Goal: Navigation & Orientation: Find specific page/section

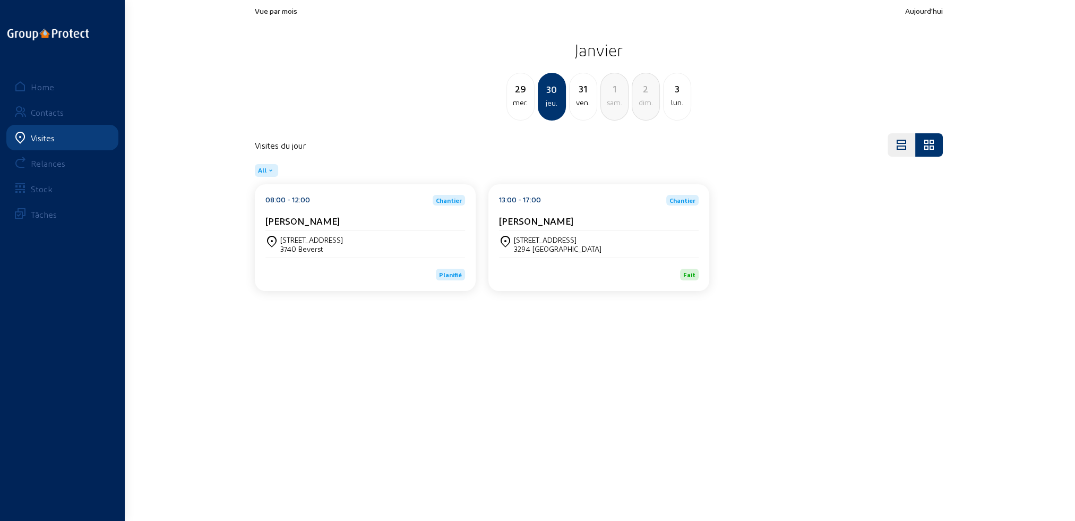
click at [48, 138] on div "Visites" at bounding box center [43, 138] width 24 height 10
click at [46, 84] on div "Home" at bounding box center [42, 87] width 23 height 10
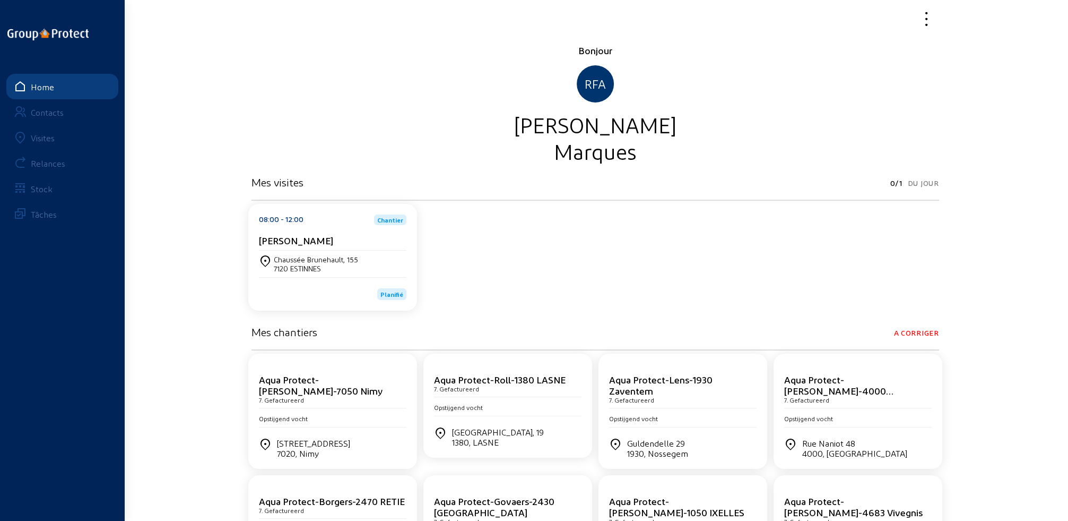
click at [46, 141] on div "Visites" at bounding box center [43, 138] width 24 height 10
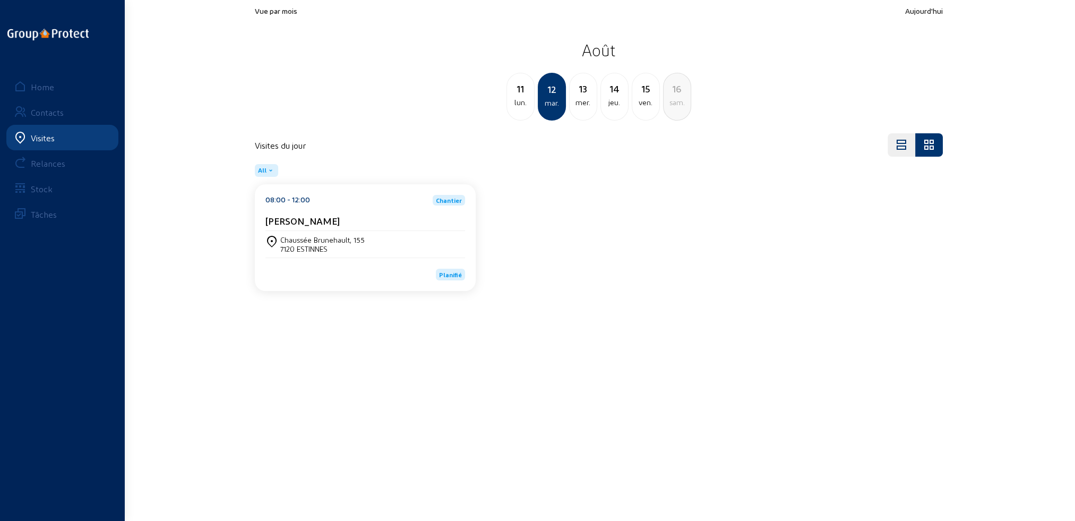
click at [589, 102] on div "mer." at bounding box center [582, 102] width 27 height 13
click at [314, 255] on div "Chaussée d'Alsemberg 294 1420 BRAINE-L'ALLEUD" at bounding box center [365, 244] width 200 height 27
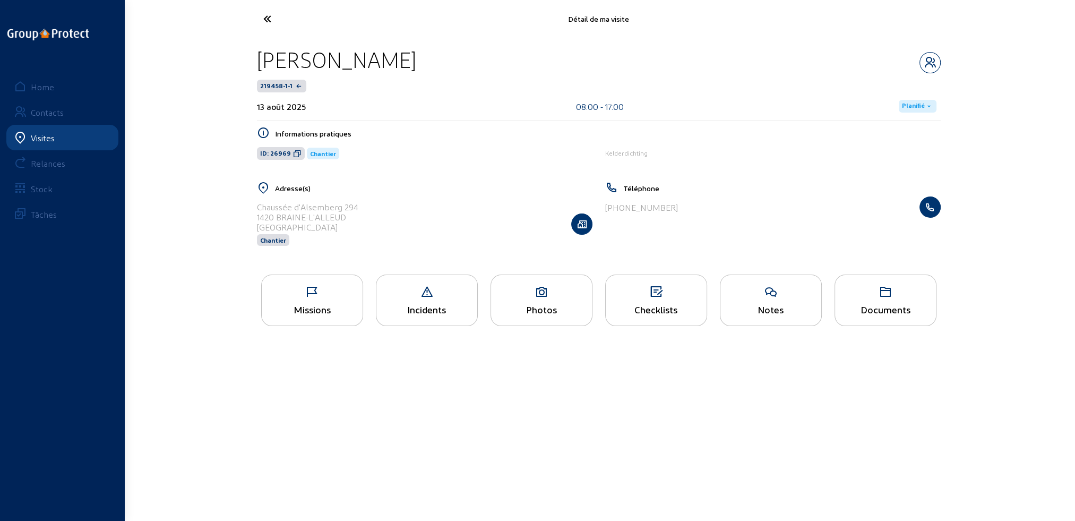
click at [316, 287] on icon at bounding box center [312, 292] width 101 height 13
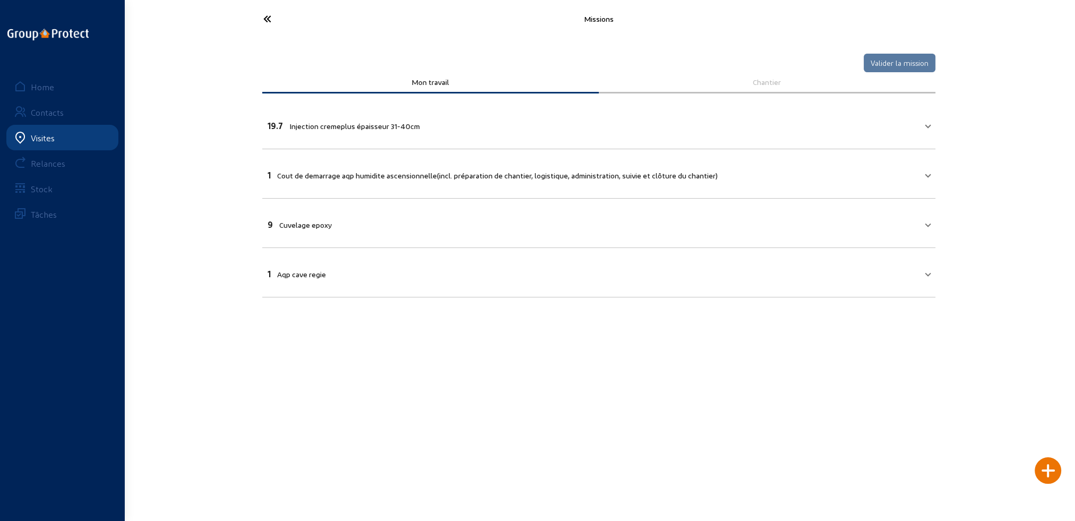
click at [270, 19] on icon at bounding box center [307, 19] width 98 height 19
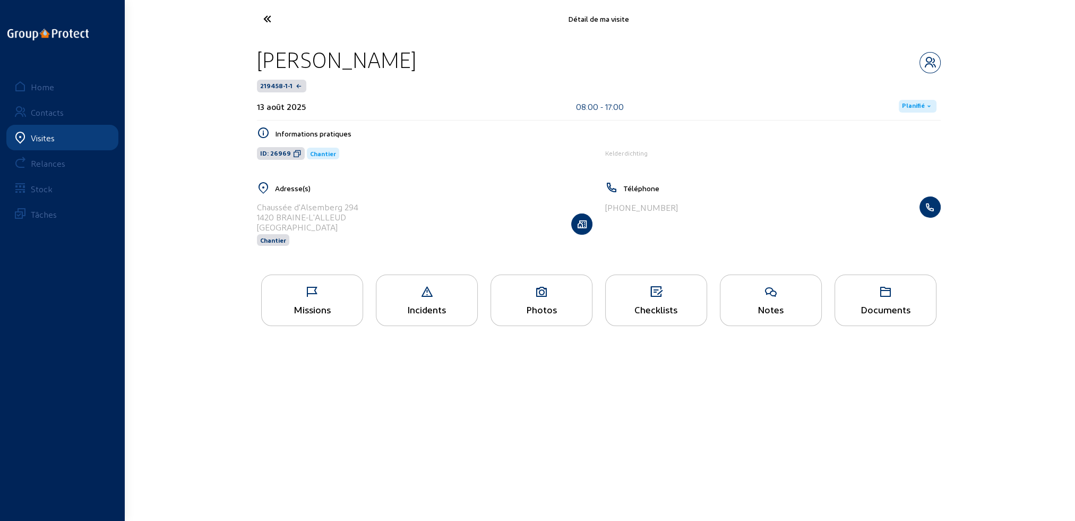
click at [81, 137] on link "Visites" at bounding box center [62, 137] width 112 height 25
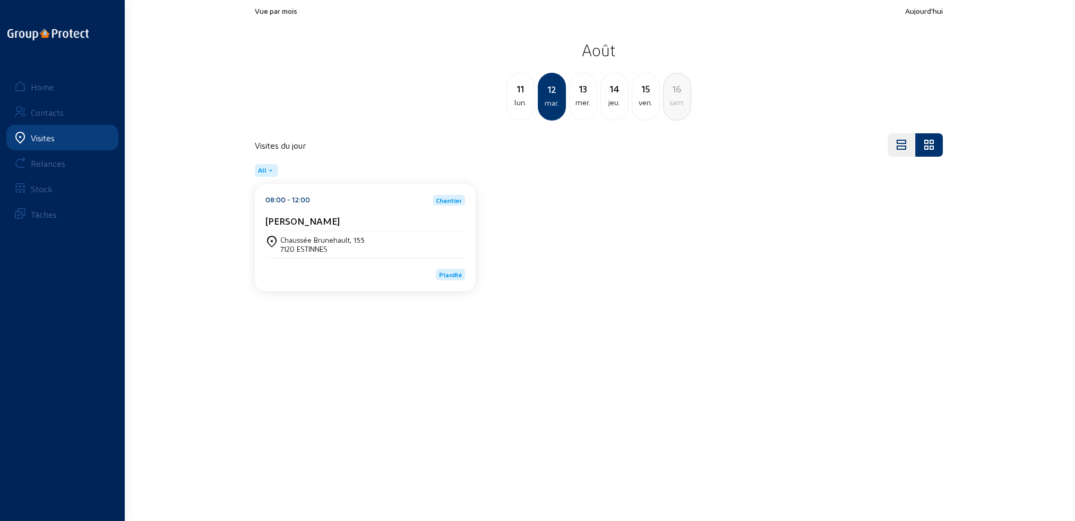
click at [583, 105] on div "mer." at bounding box center [582, 102] width 27 height 13
click at [583, 105] on div "jeu." at bounding box center [582, 102] width 27 height 13
click at [402, 231] on div "Chaussée d'Alsemberg 294 1420 BRAINE-L'ALLEUD" at bounding box center [365, 244] width 200 height 27
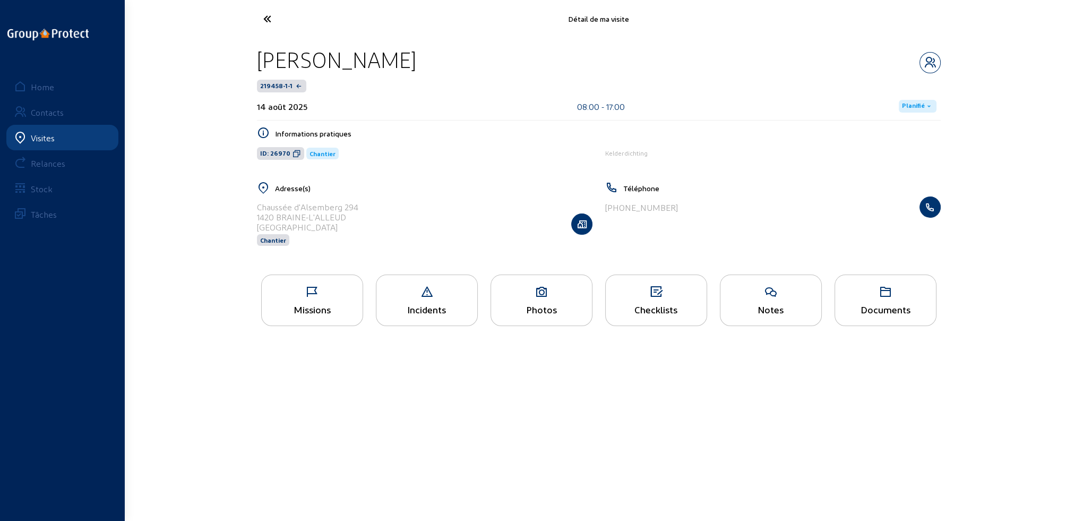
click at [317, 304] on div "Missions" at bounding box center [312, 309] width 101 height 11
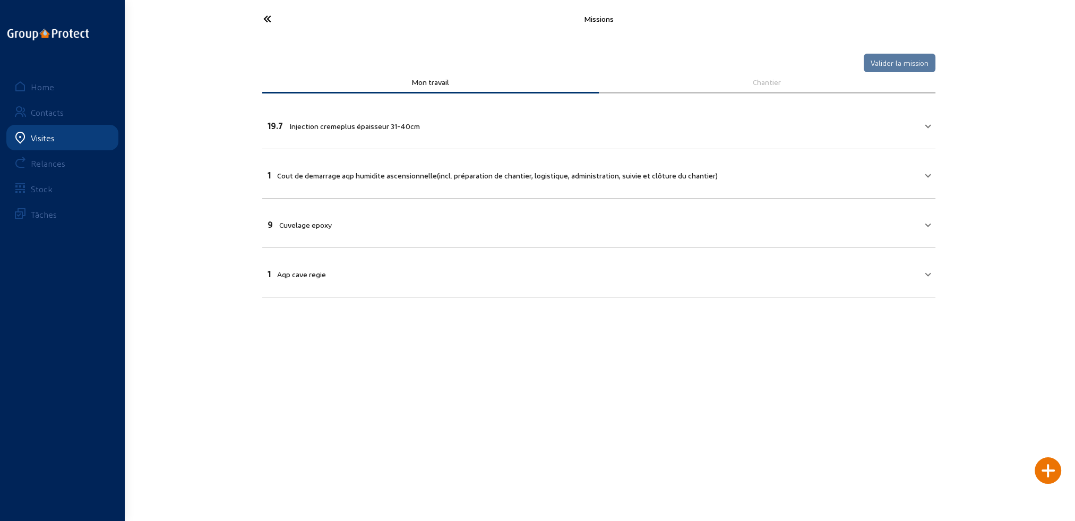
click at [264, 19] on icon at bounding box center [307, 19] width 98 height 19
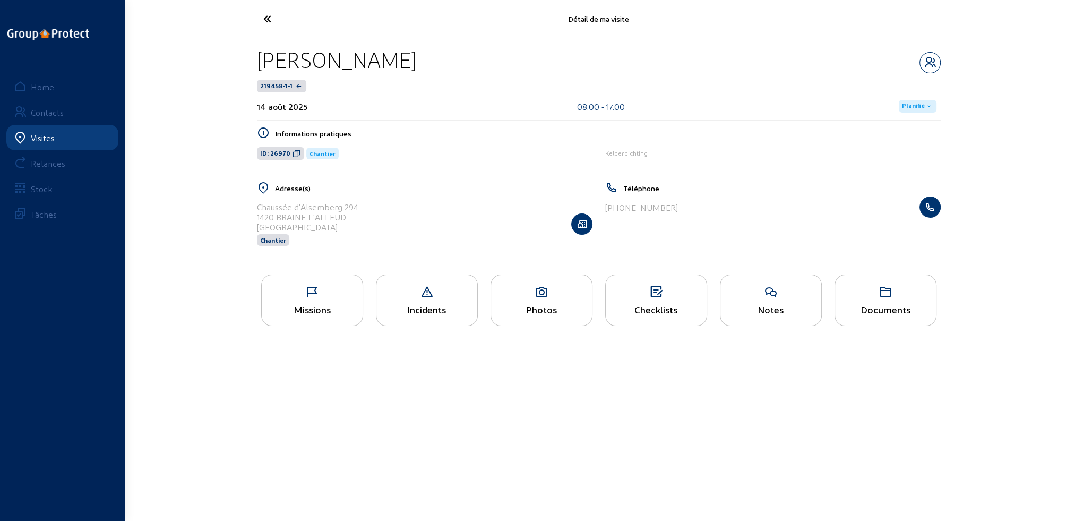
click at [541, 303] on div "Photos" at bounding box center [541, 299] width 102 height 51
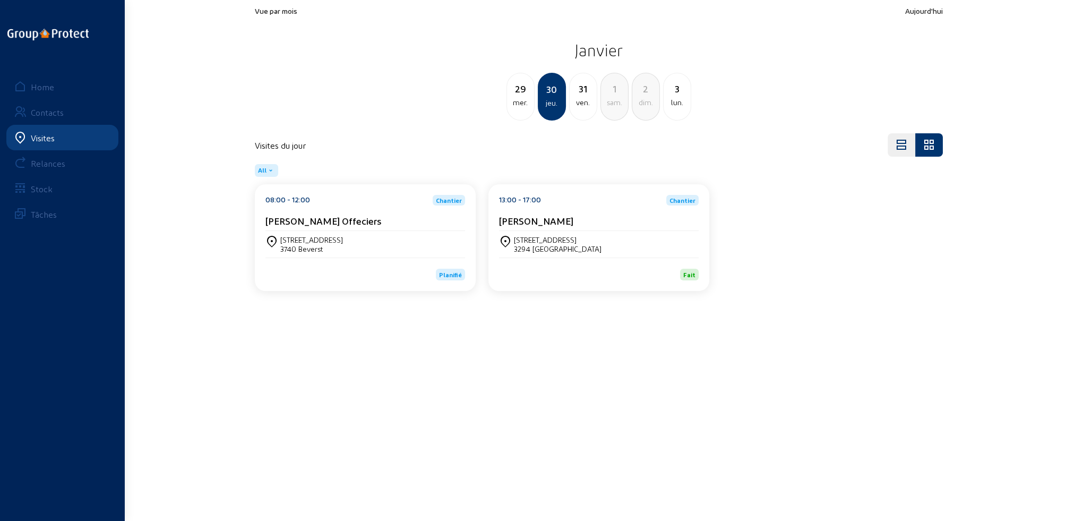
drag, startPoint x: 34, startPoint y: 137, endPoint x: 37, endPoint y: 132, distance: 5.9
click at [35, 136] on div "Visites" at bounding box center [43, 138] width 24 height 10
click at [47, 81] on link "Home" at bounding box center [62, 86] width 112 height 25
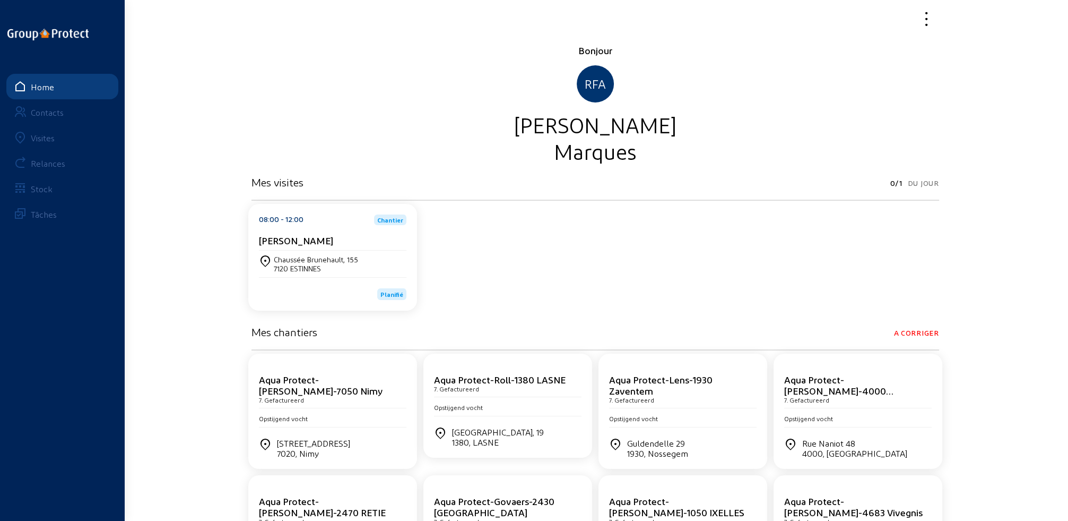
click at [41, 139] on div "Visites" at bounding box center [43, 138] width 24 height 10
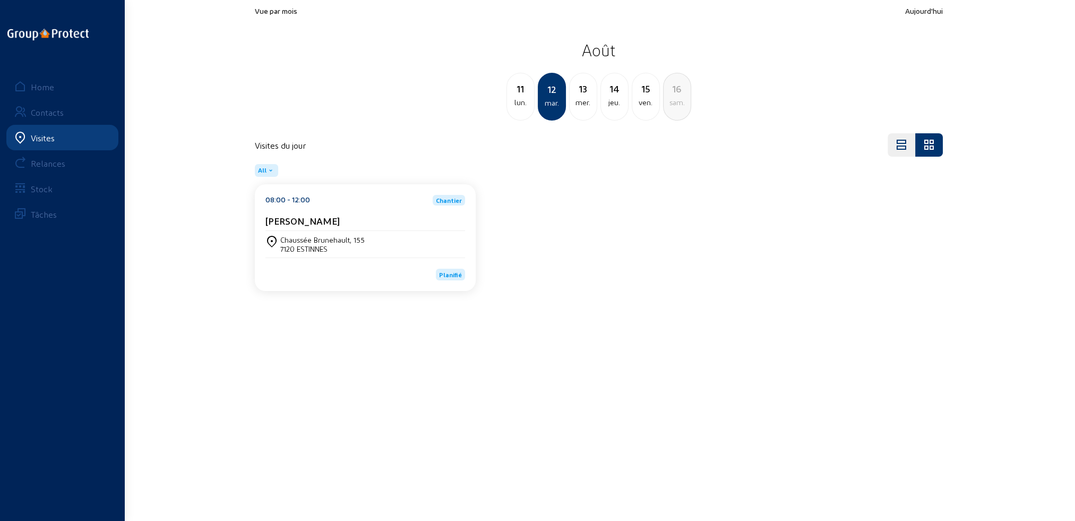
click at [579, 106] on div "mer." at bounding box center [582, 102] width 27 height 13
click at [581, 105] on div "jeu." at bounding box center [582, 102] width 27 height 13
click at [581, 104] on div "ven." at bounding box center [582, 102] width 27 height 13
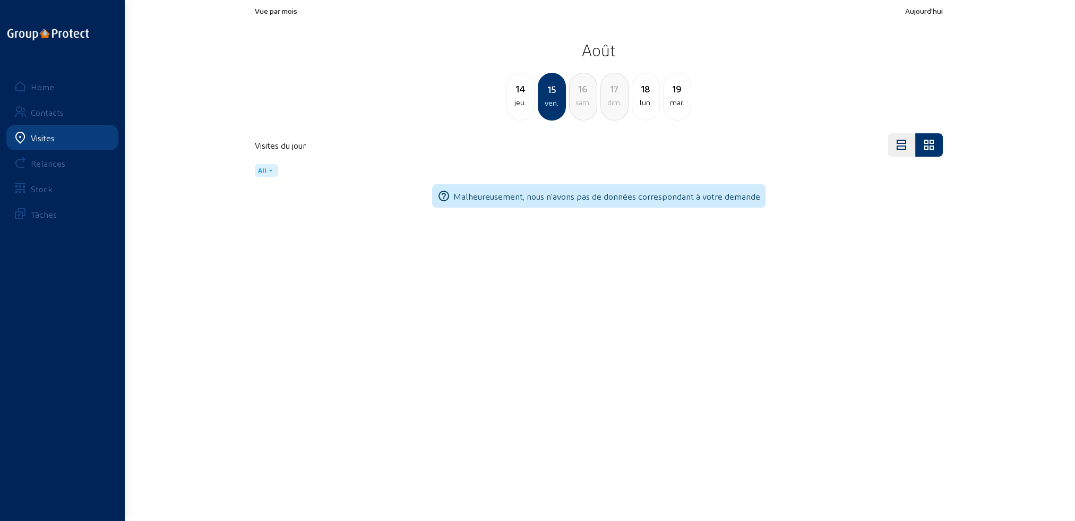
click at [582, 104] on div "sam." at bounding box center [582, 102] width 27 height 13
click at [582, 104] on div "dim." at bounding box center [582, 102] width 27 height 13
click at [582, 103] on div "lun." at bounding box center [582, 102] width 27 height 13
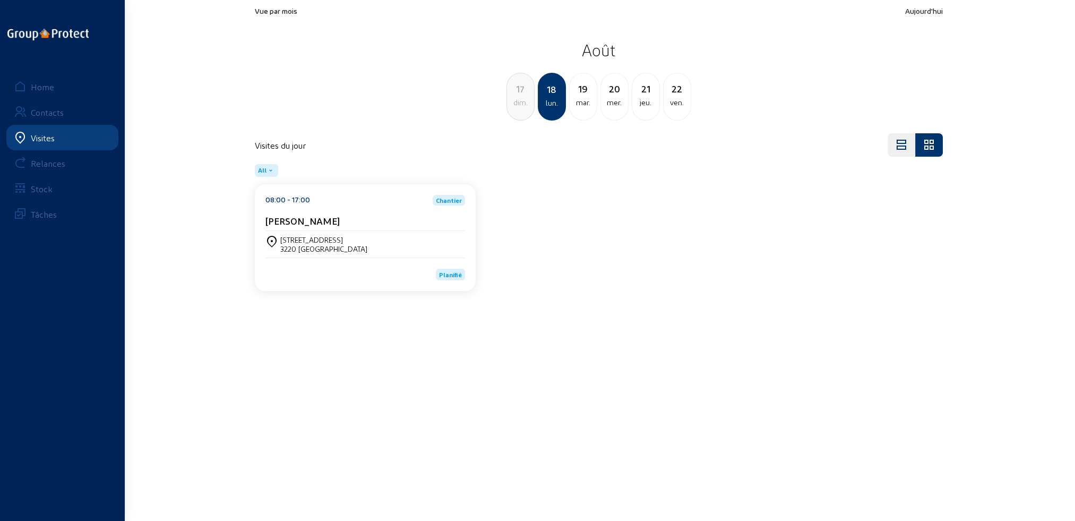
click at [582, 103] on div "mar." at bounding box center [582, 102] width 27 height 13
click at [583, 103] on div "mer." at bounding box center [582, 102] width 27 height 13
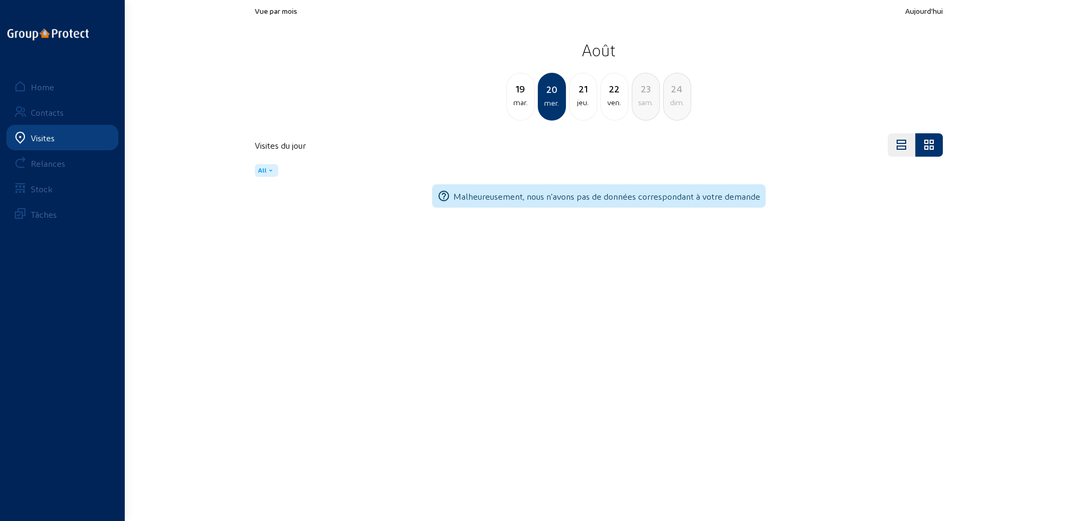
click at [583, 103] on div "jeu." at bounding box center [582, 102] width 27 height 13
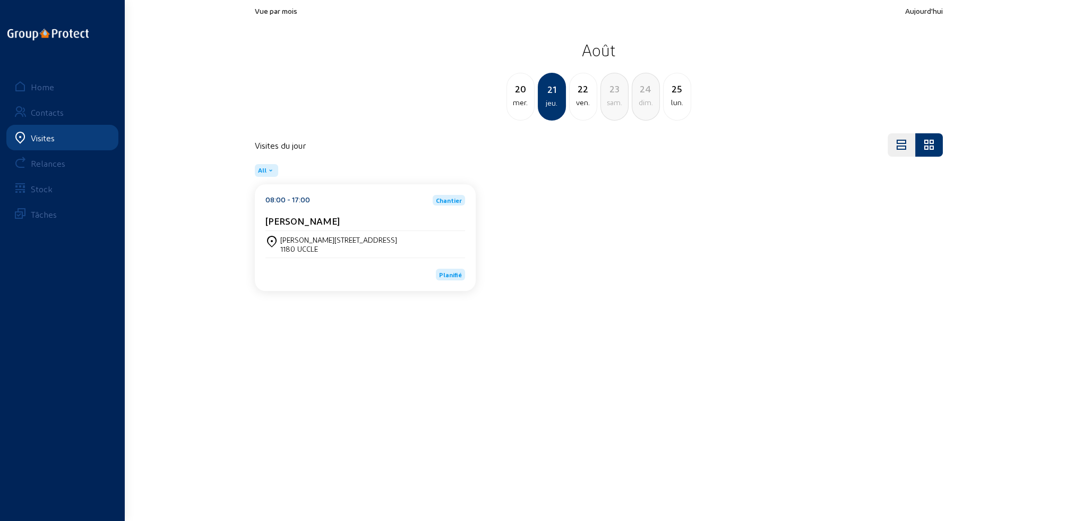
click at [583, 102] on div "ven." at bounding box center [582, 102] width 27 height 13
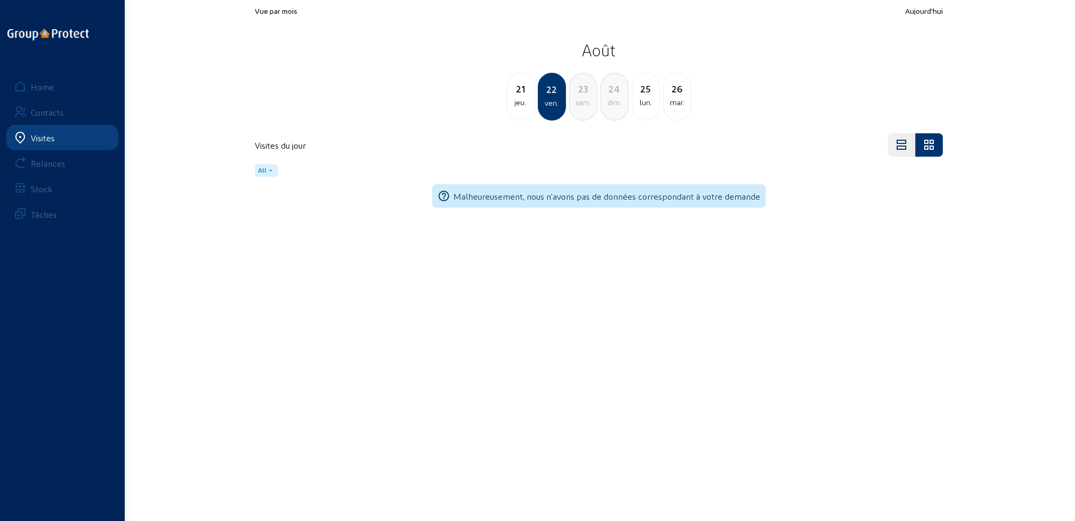
click at [583, 102] on div "sam." at bounding box center [582, 102] width 27 height 13
click at [584, 102] on div "dim." at bounding box center [582, 102] width 27 height 13
click at [584, 102] on div "lun." at bounding box center [582, 102] width 27 height 13
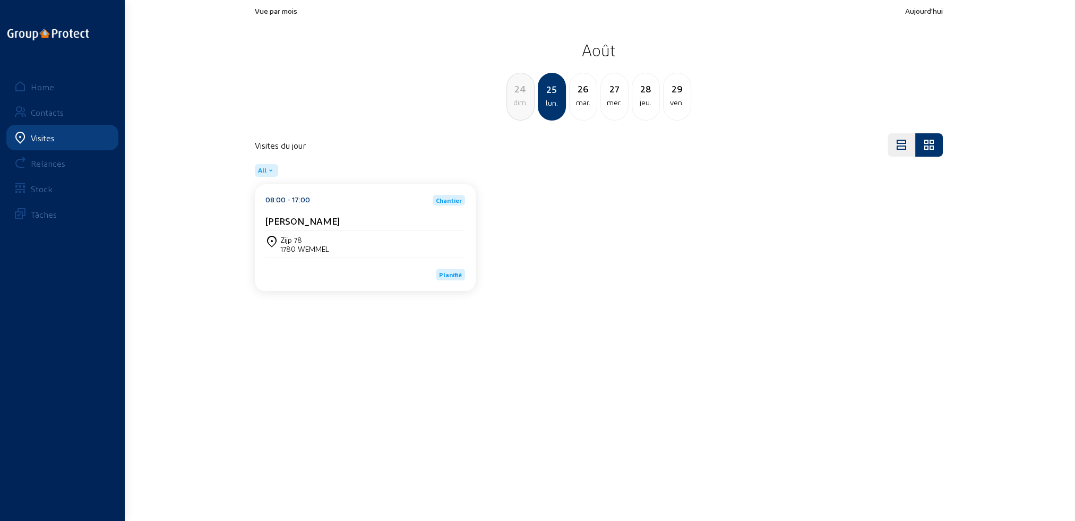
click at [584, 102] on div "mar." at bounding box center [582, 102] width 27 height 13
click at [584, 102] on div "mer." at bounding box center [582, 102] width 27 height 13
click at [584, 102] on div "jeu." at bounding box center [582, 102] width 27 height 13
click at [584, 102] on div "ven." at bounding box center [582, 102] width 27 height 13
click at [584, 102] on div "sam." at bounding box center [582, 102] width 27 height 13
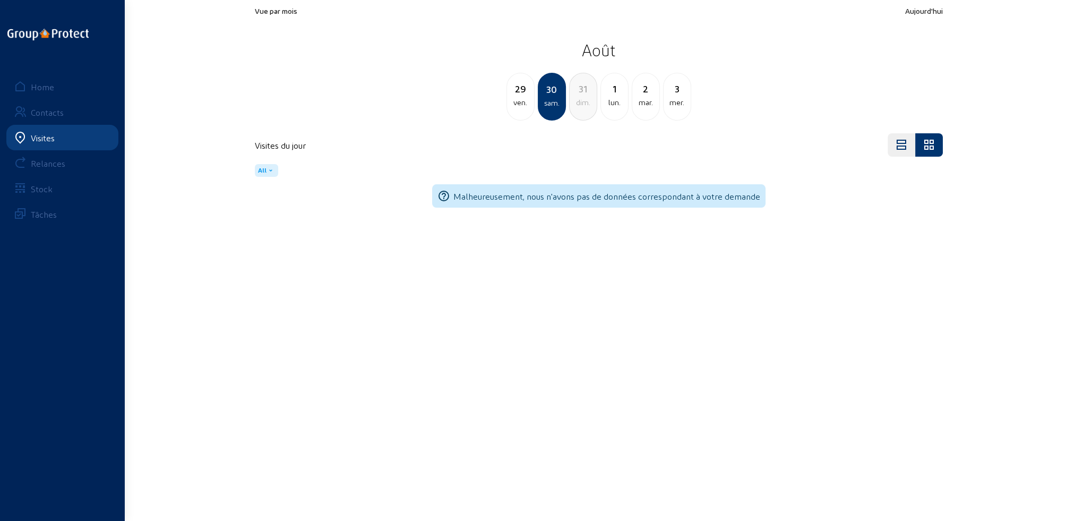
click at [584, 102] on div "dim." at bounding box center [582, 102] width 27 height 13
click at [587, 103] on div "lun." at bounding box center [582, 102] width 27 height 13
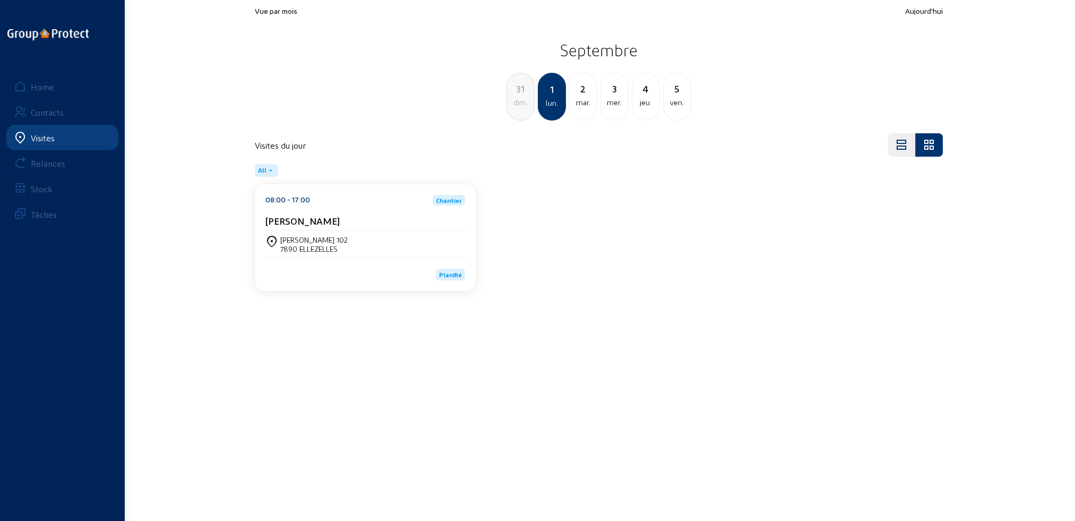
click at [588, 103] on div "mar." at bounding box center [582, 102] width 27 height 13
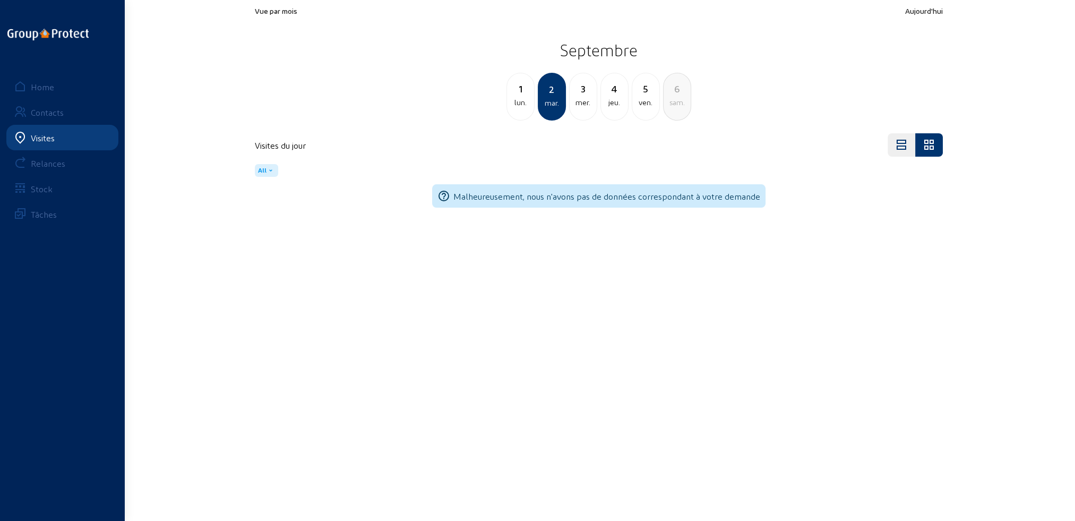
click at [588, 103] on div "mer." at bounding box center [582, 102] width 27 height 13
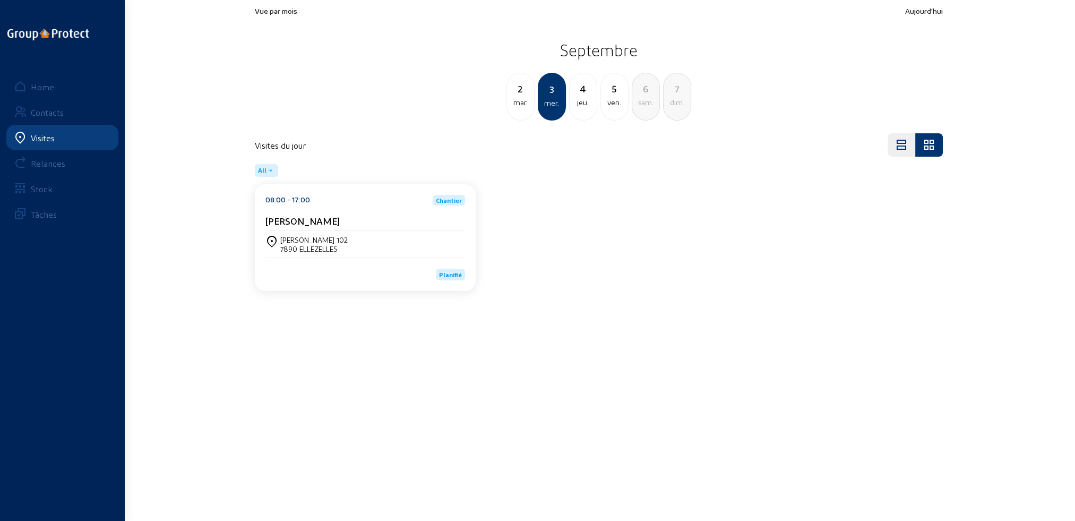
click at [588, 103] on div "jeu." at bounding box center [582, 102] width 27 height 13
click at [588, 103] on div "ven." at bounding box center [582, 102] width 27 height 13
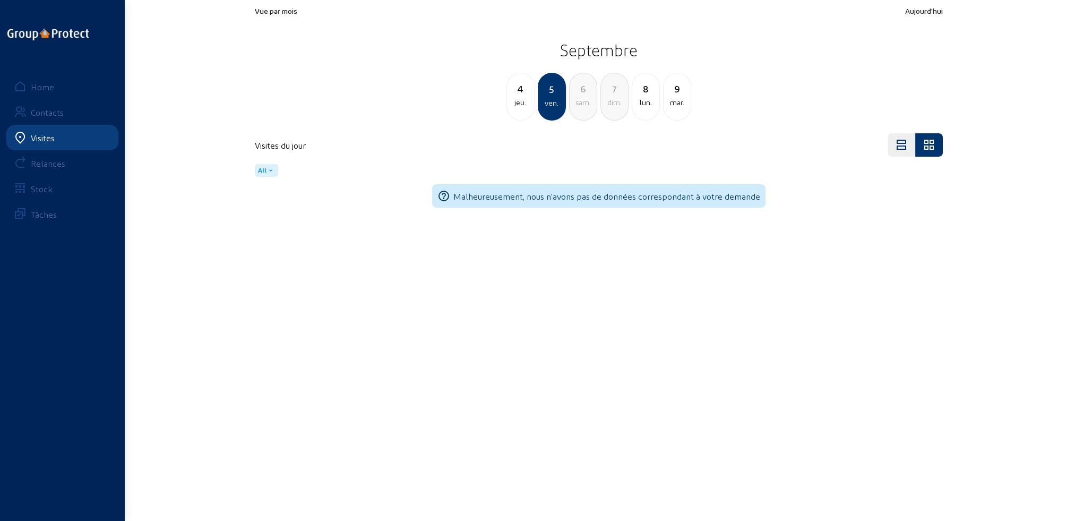
click at [588, 103] on div "sam." at bounding box center [582, 102] width 27 height 13
click at [588, 103] on div "dim." at bounding box center [582, 102] width 27 height 13
click at [589, 103] on div "lun." at bounding box center [582, 102] width 27 height 13
click at [589, 103] on div "mar." at bounding box center [582, 102] width 27 height 13
click at [589, 103] on div "mer." at bounding box center [582, 102] width 27 height 13
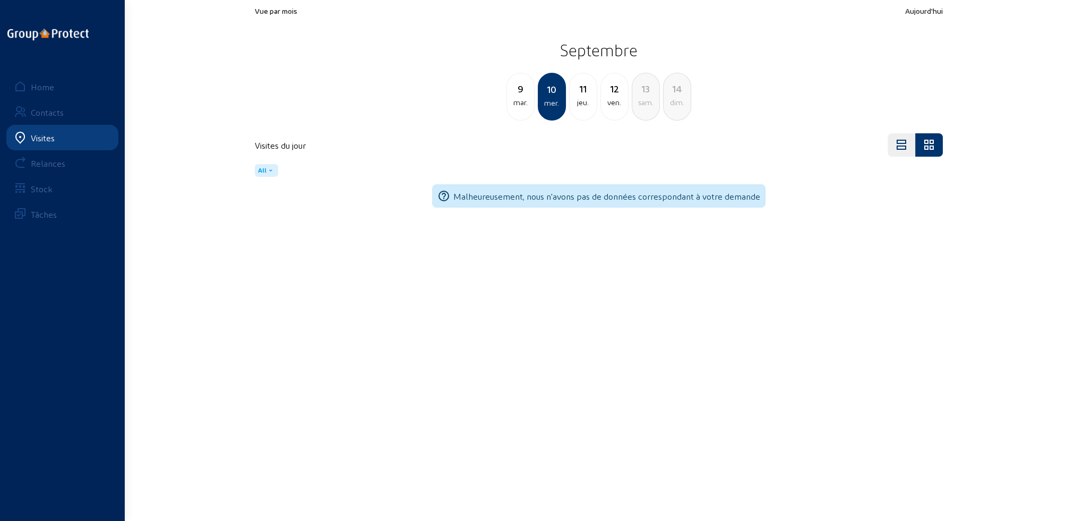
click at [589, 103] on div "jeu." at bounding box center [582, 102] width 27 height 13
click at [589, 103] on div "ven." at bounding box center [582, 102] width 27 height 13
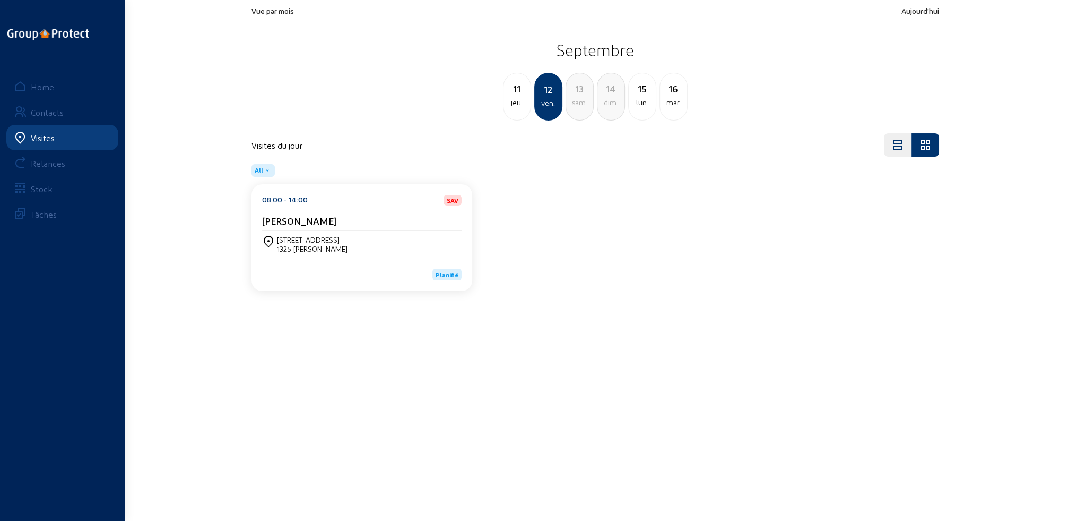
click at [589, 103] on div "sam." at bounding box center [579, 102] width 27 height 13
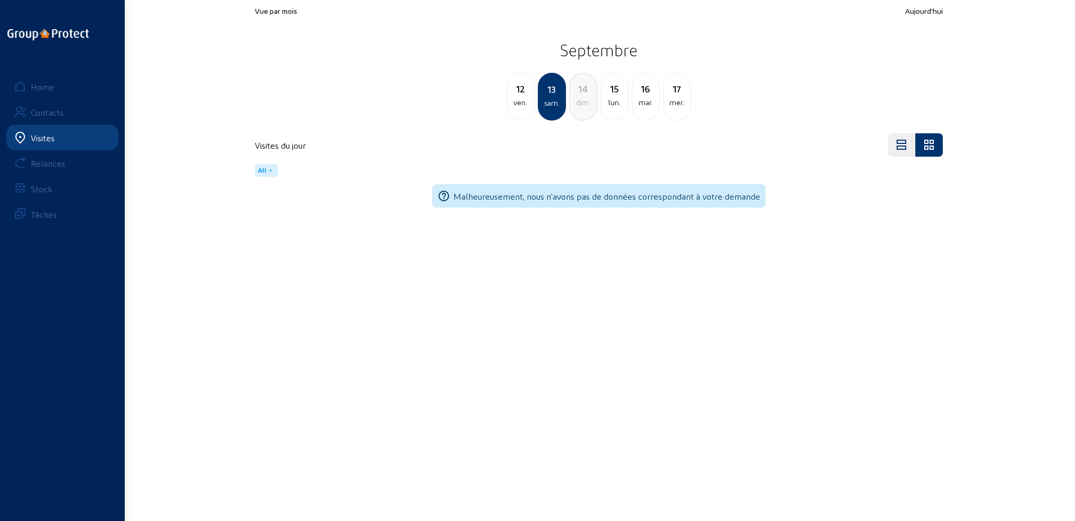
click at [526, 110] on div "12 ven." at bounding box center [520, 97] width 28 height 48
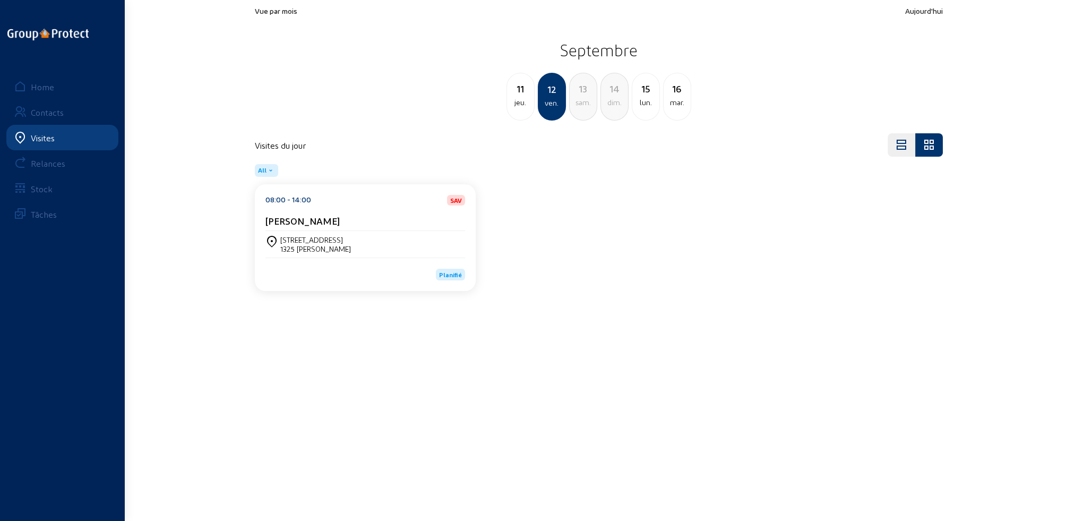
click at [651, 108] on div "lun." at bounding box center [645, 102] width 27 height 13
click at [568, 98] on div "14 dim. 15 lun. [DATE] mer. 18 jeu. 19 ven." at bounding box center [598, 97] width 700 height 48
click at [577, 100] on div "mar." at bounding box center [582, 102] width 27 height 13
click at [589, 100] on div "mer." at bounding box center [582, 102] width 27 height 13
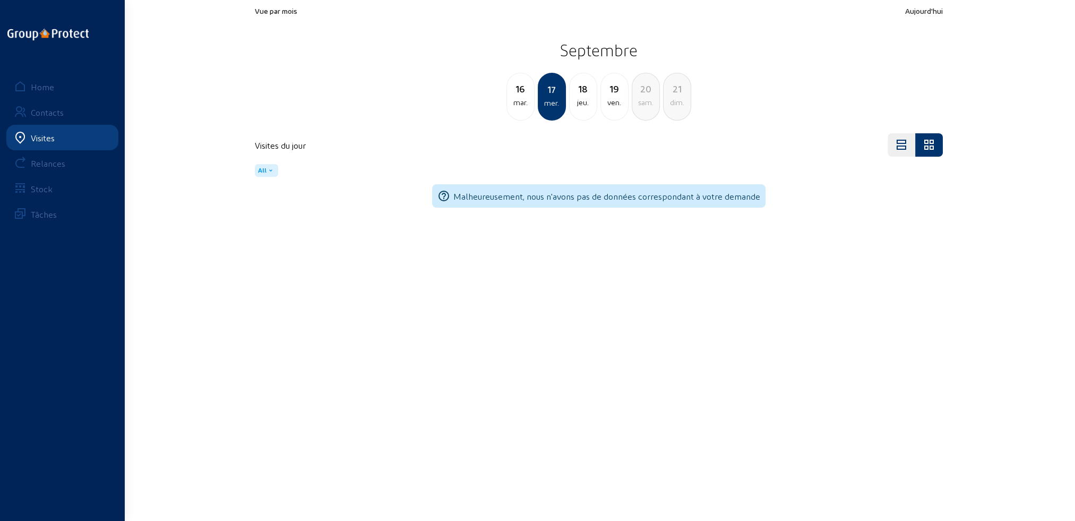
click at [532, 98] on div "mar." at bounding box center [520, 102] width 27 height 13
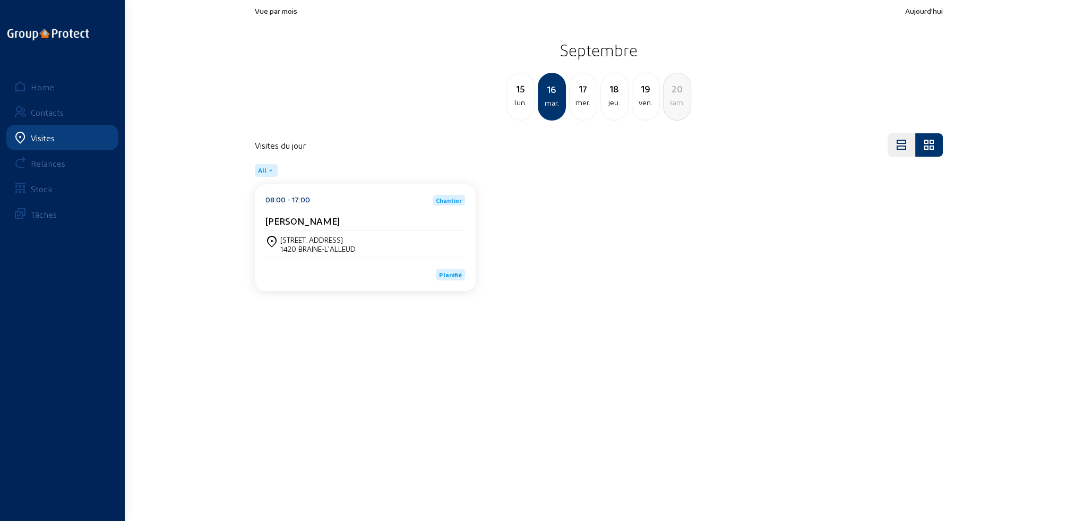
click at [517, 103] on div "lun." at bounding box center [520, 102] width 27 height 13
click at [374, 231] on div "Avenue des Vanneaux, 27 1420 BRAINE-L'ALLEUD" at bounding box center [365, 244] width 200 height 27
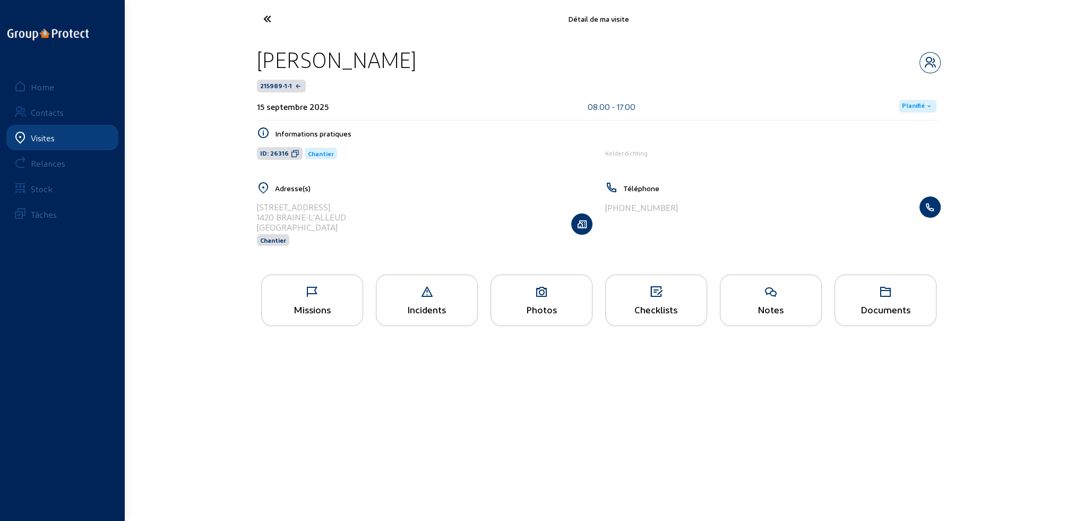
click at [333, 307] on div "Missions" at bounding box center [312, 309] width 101 height 11
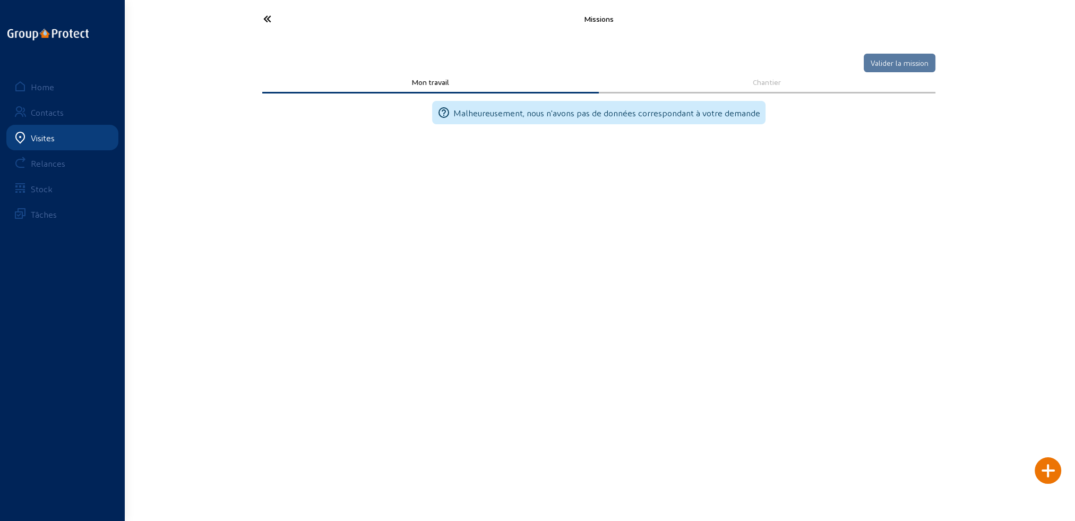
click at [265, 16] on icon at bounding box center [307, 19] width 98 height 19
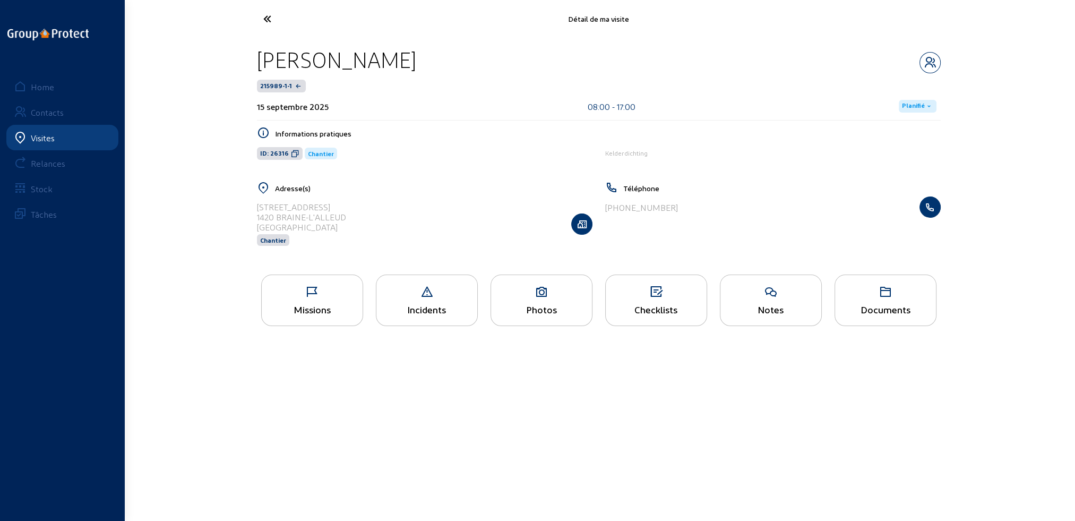
click at [549, 312] on div "Photos" at bounding box center [541, 309] width 101 height 11
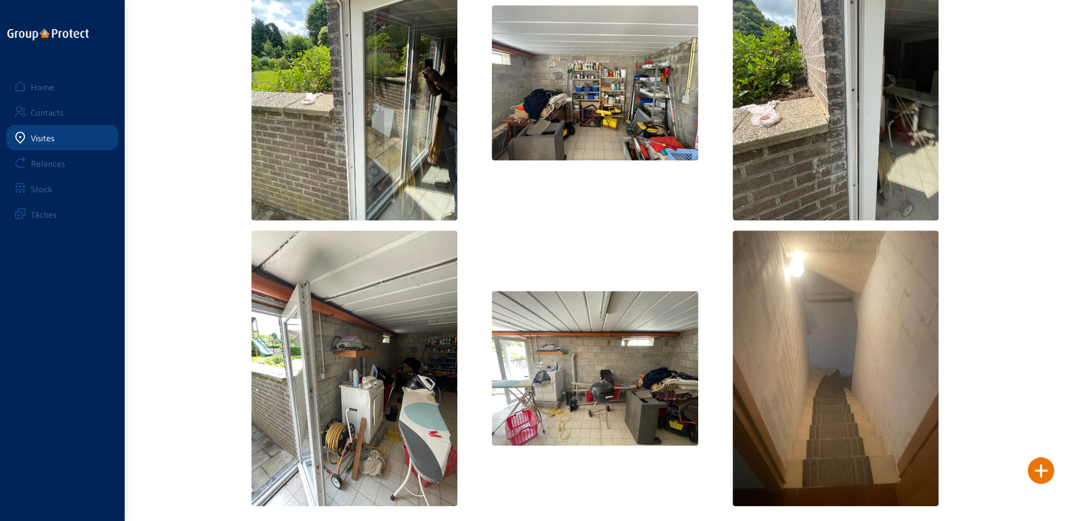
scroll to position [146, 0]
